Goal: Navigation & Orientation: Find specific page/section

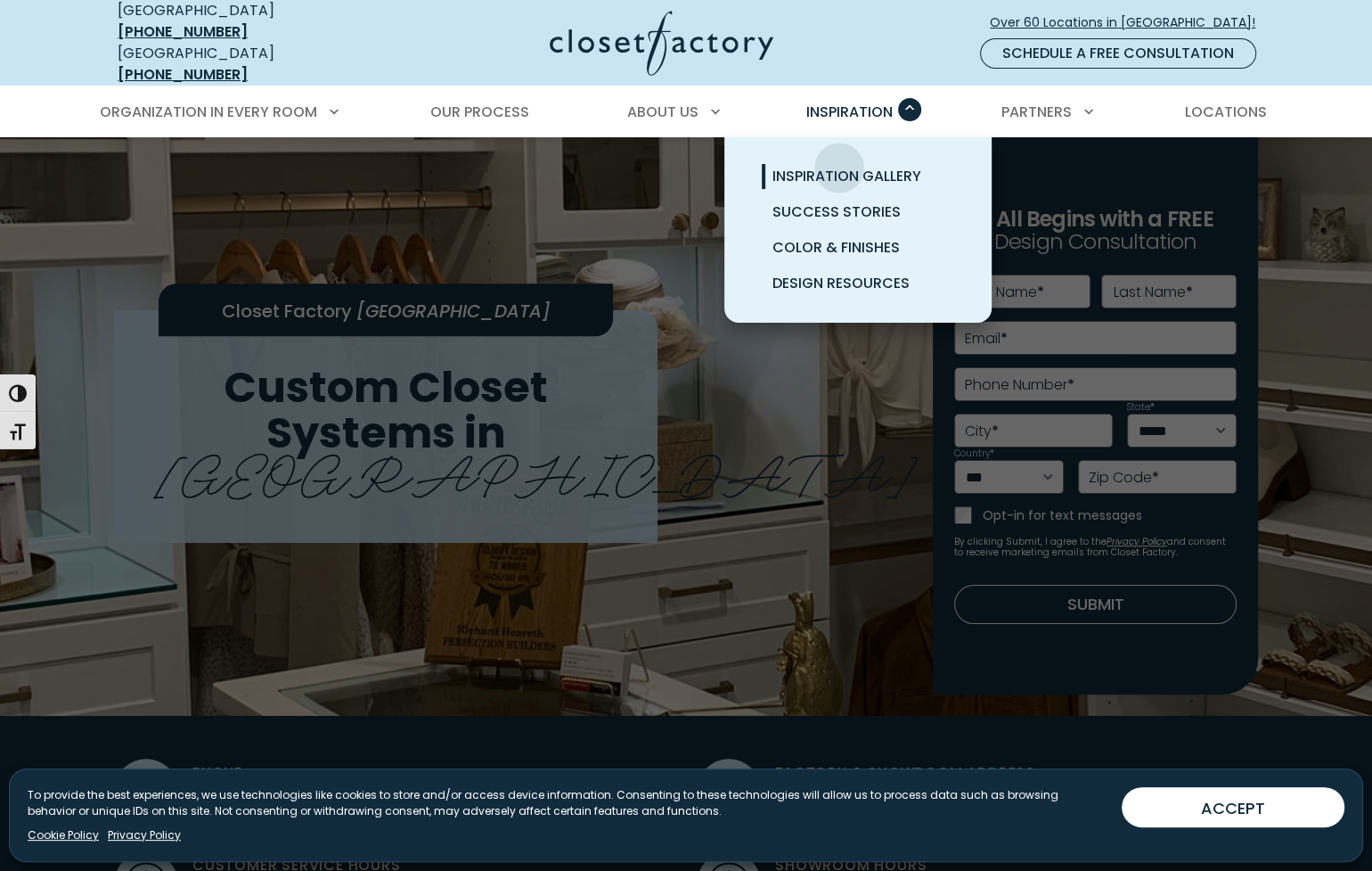
click at [839, 166] on span "Inspiration Gallery" at bounding box center [846, 176] width 148 height 20
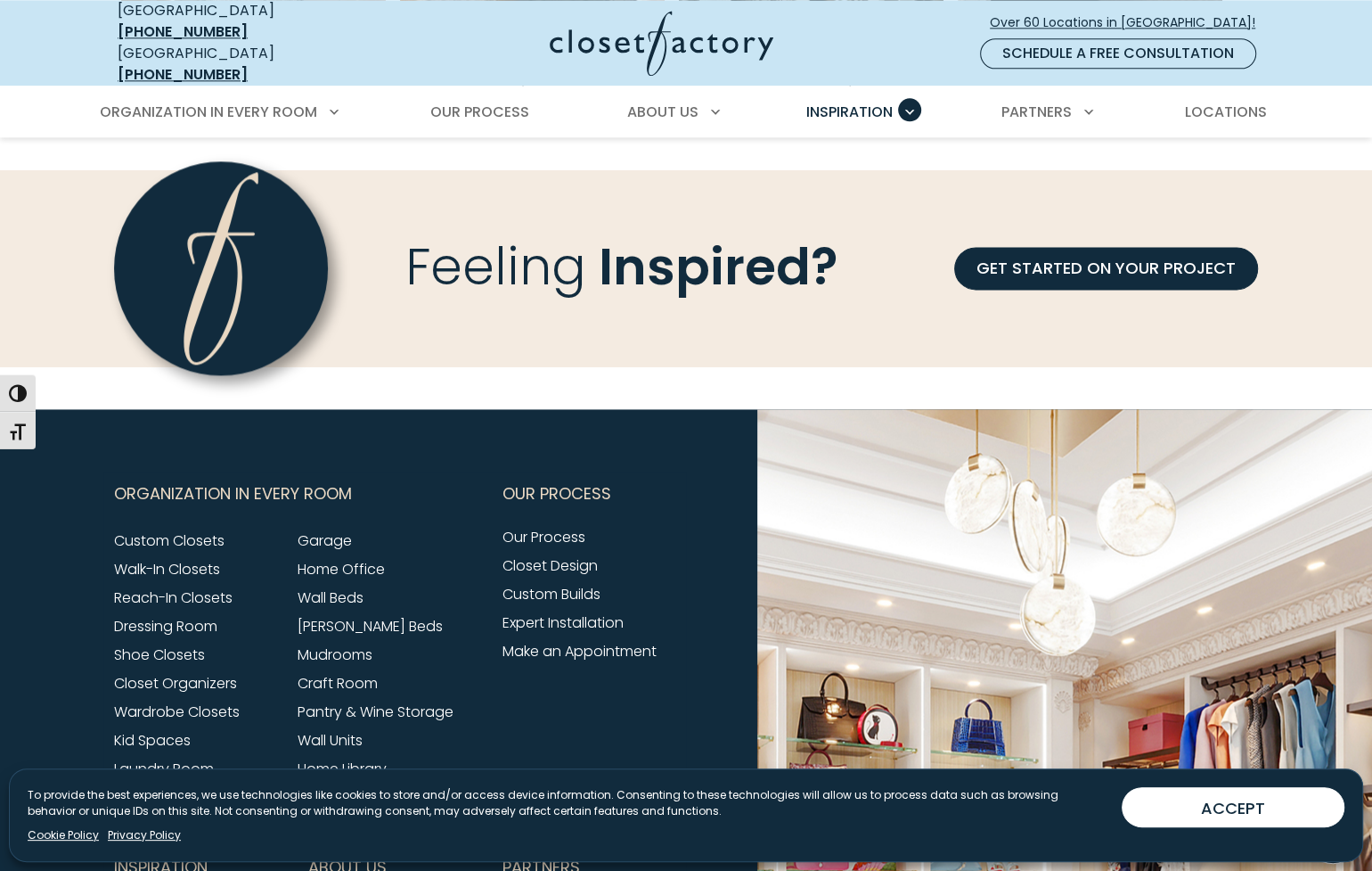
scroll to position [1831, 0]
